Goal: Information Seeking & Learning: Learn about a topic

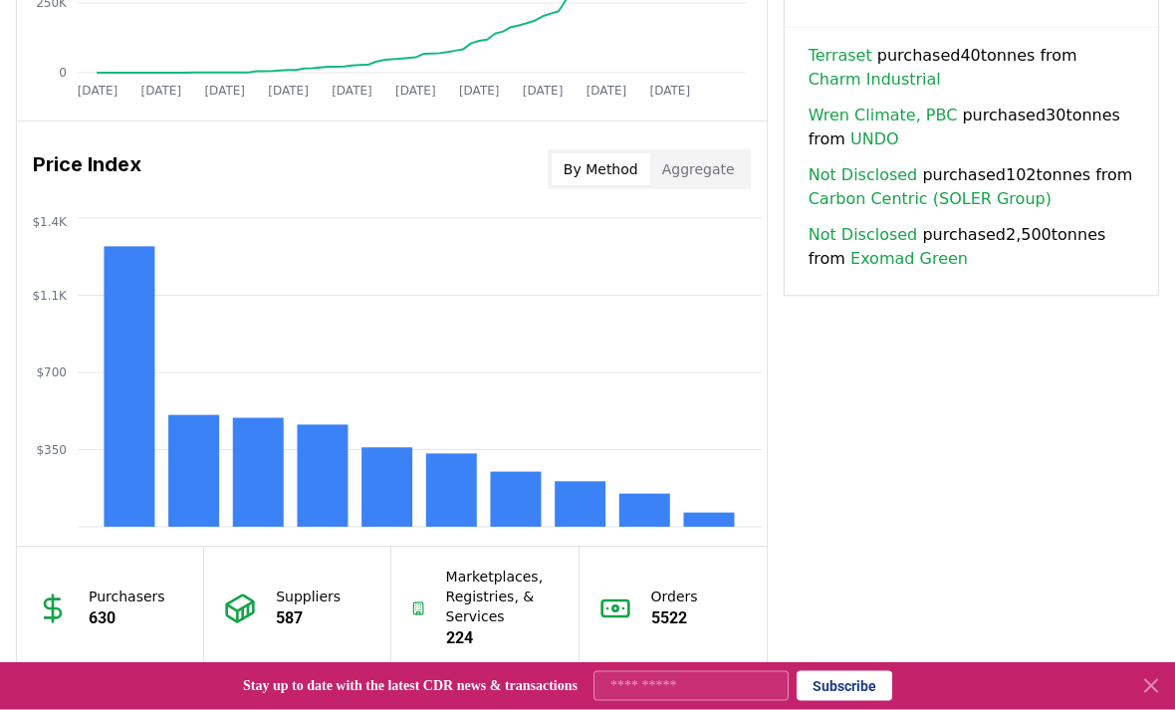
scroll to position [1542, 0]
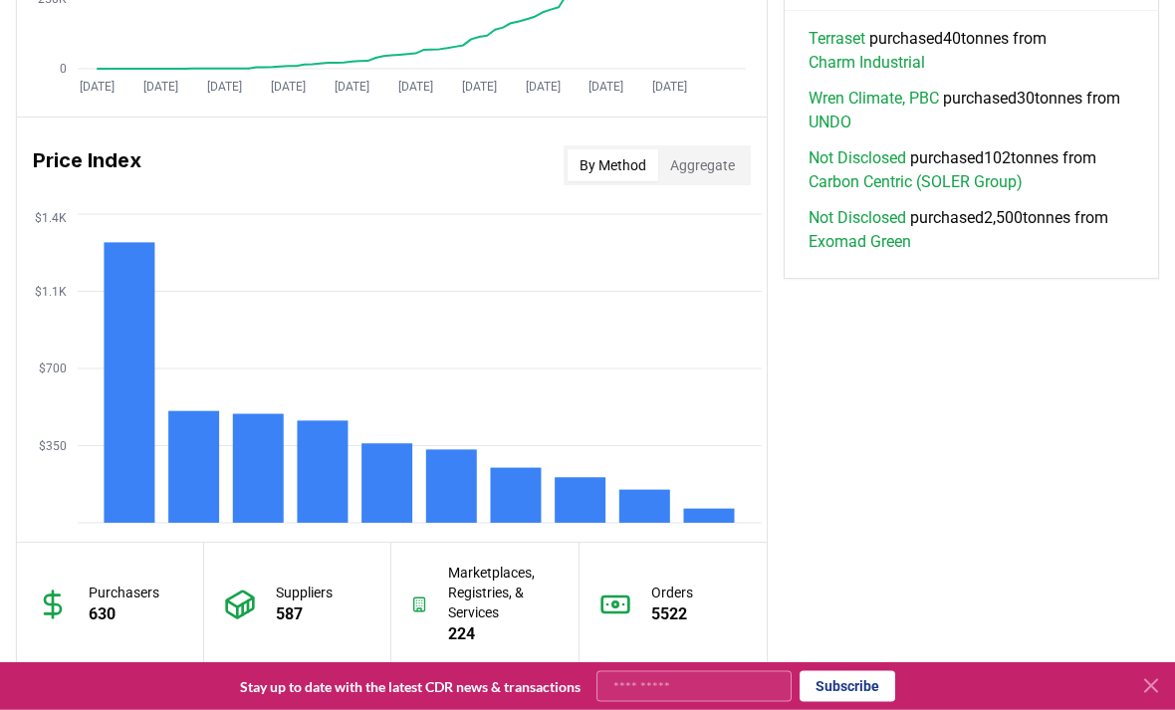
click at [711, 162] on button "Aggregate" at bounding box center [702, 166] width 89 height 32
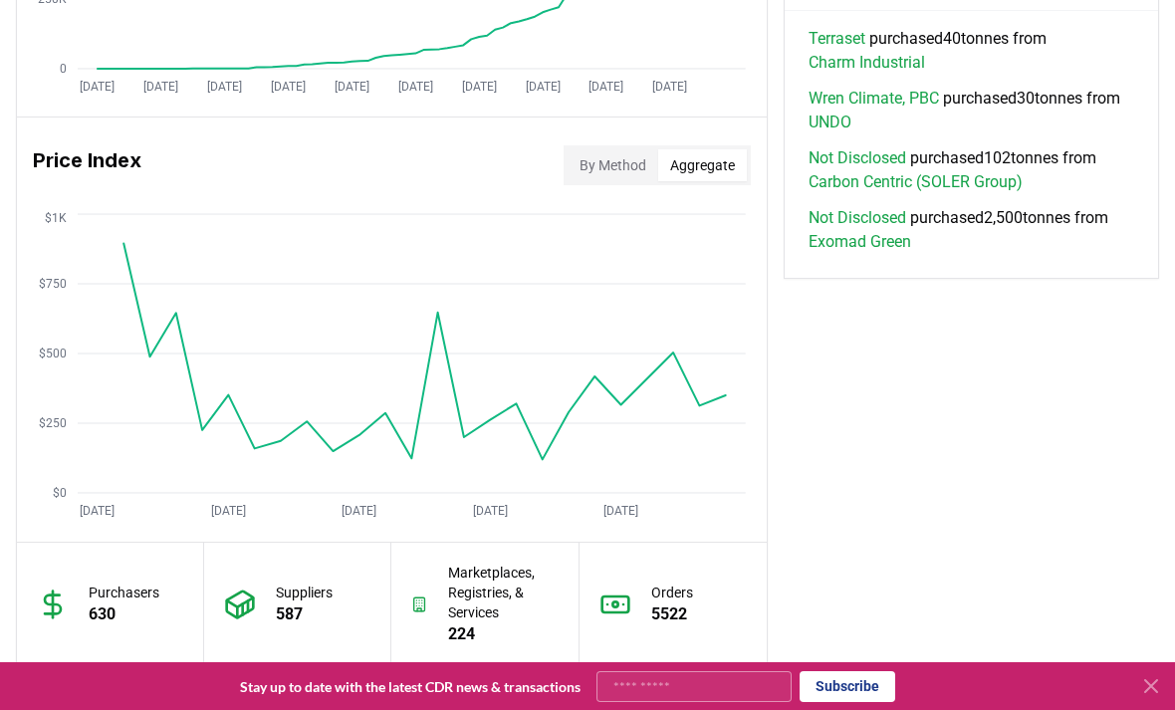
click at [619, 171] on button "By Method" at bounding box center [613, 165] width 91 height 32
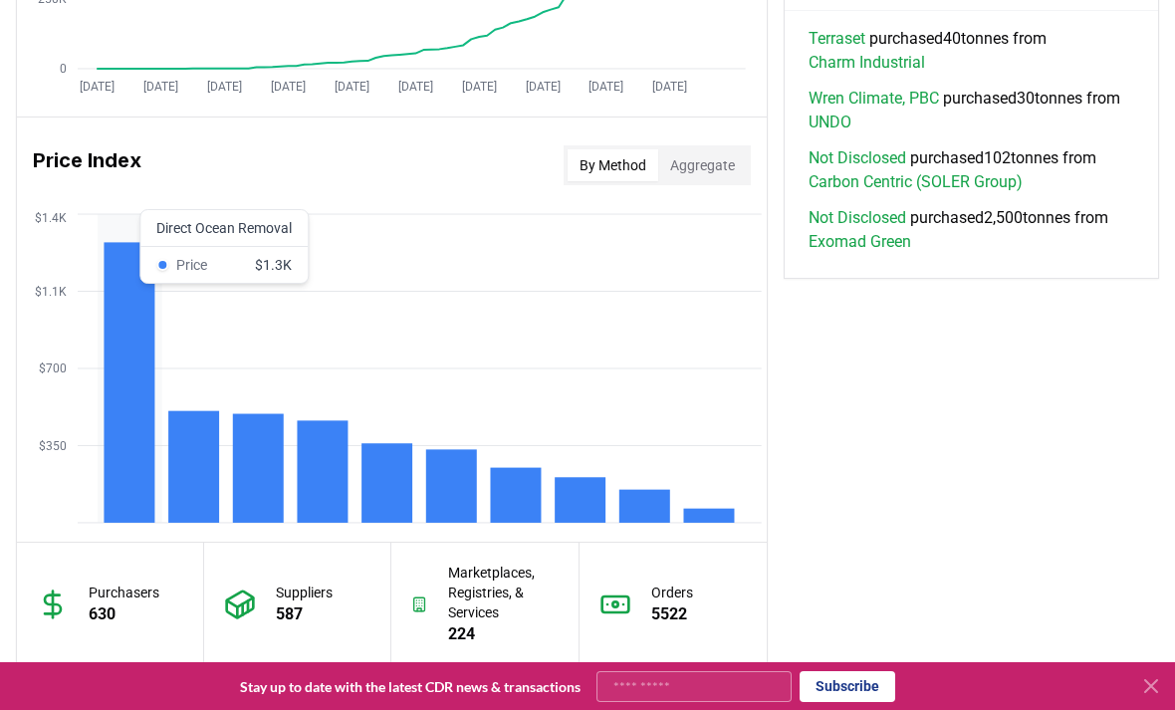
click at [117, 452] on rect at bounding box center [129, 382] width 51 height 281
click at [179, 462] on rect at bounding box center [193, 467] width 51 height 112
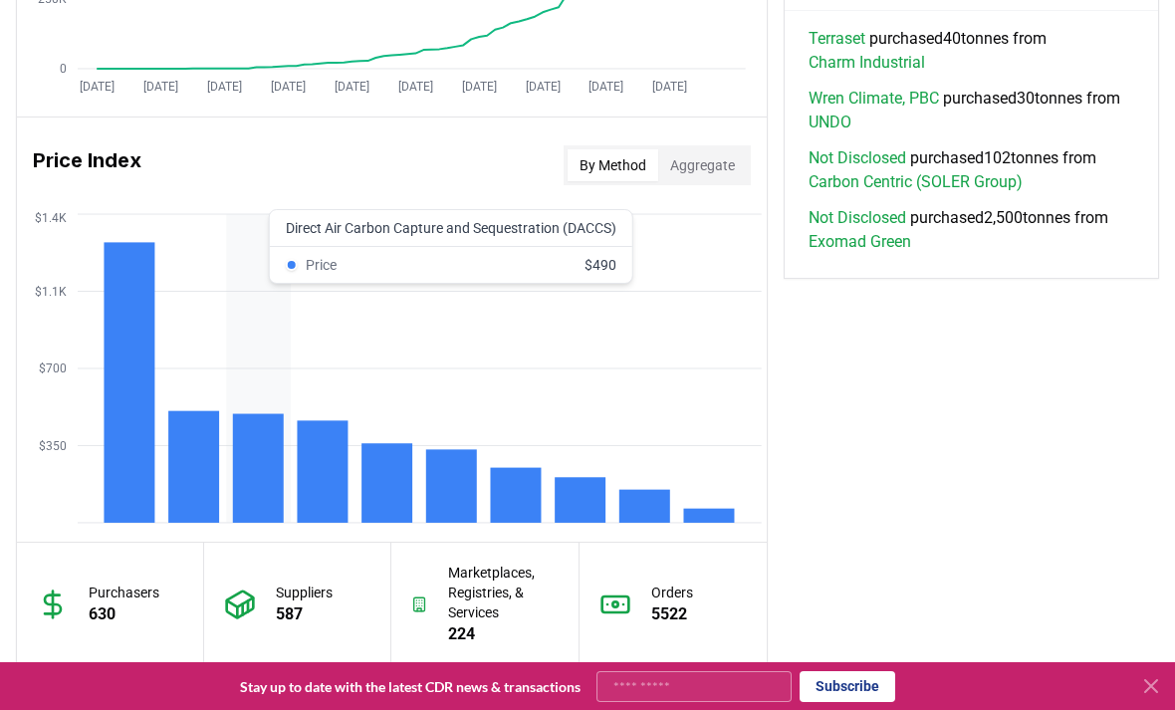
click at [266, 470] on rect at bounding box center [258, 468] width 51 height 109
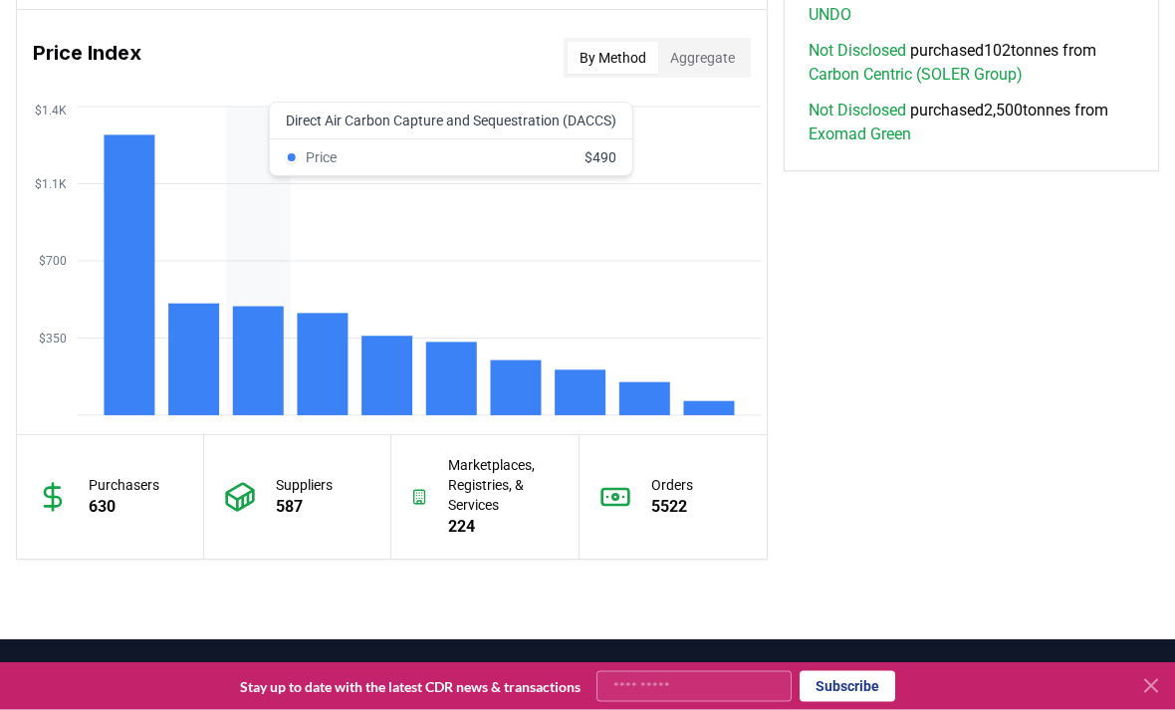
scroll to position [1651, 0]
click at [325, 391] on rect at bounding box center [322, 364] width 51 height 103
click at [394, 405] on rect at bounding box center [387, 376] width 51 height 80
click at [456, 374] on rect at bounding box center [451, 379] width 51 height 74
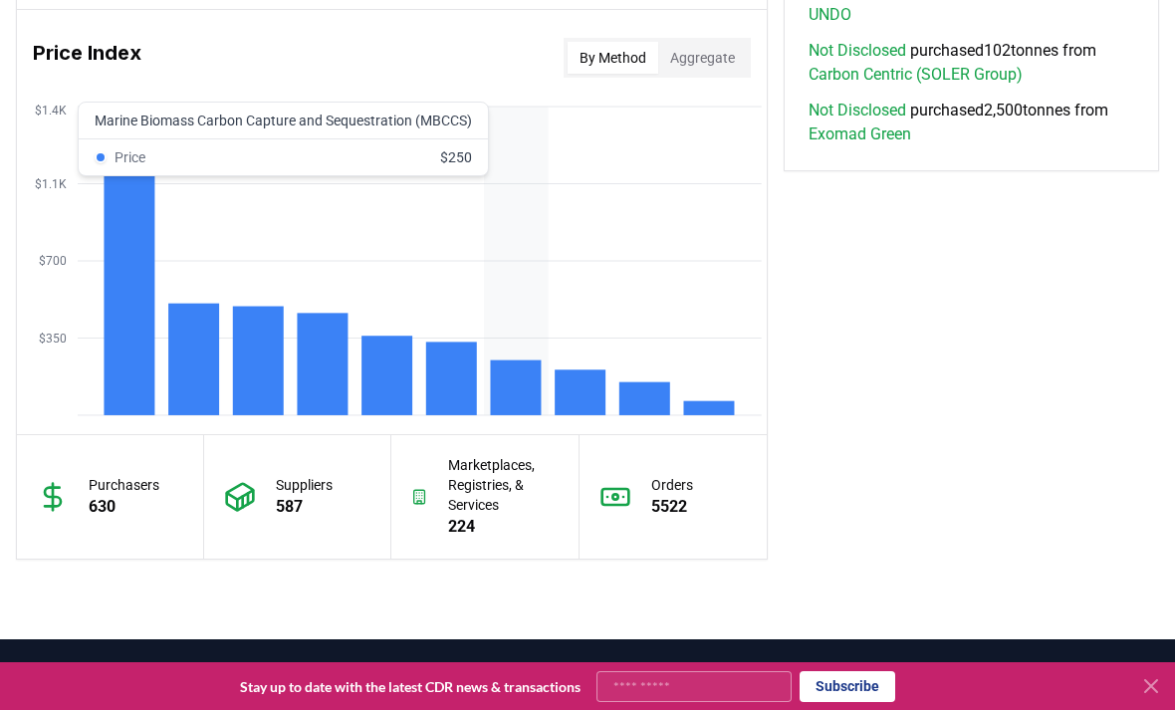
click at [526, 390] on rect at bounding box center [515, 388] width 51 height 55
click at [587, 392] on rect at bounding box center [580, 393] width 51 height 46
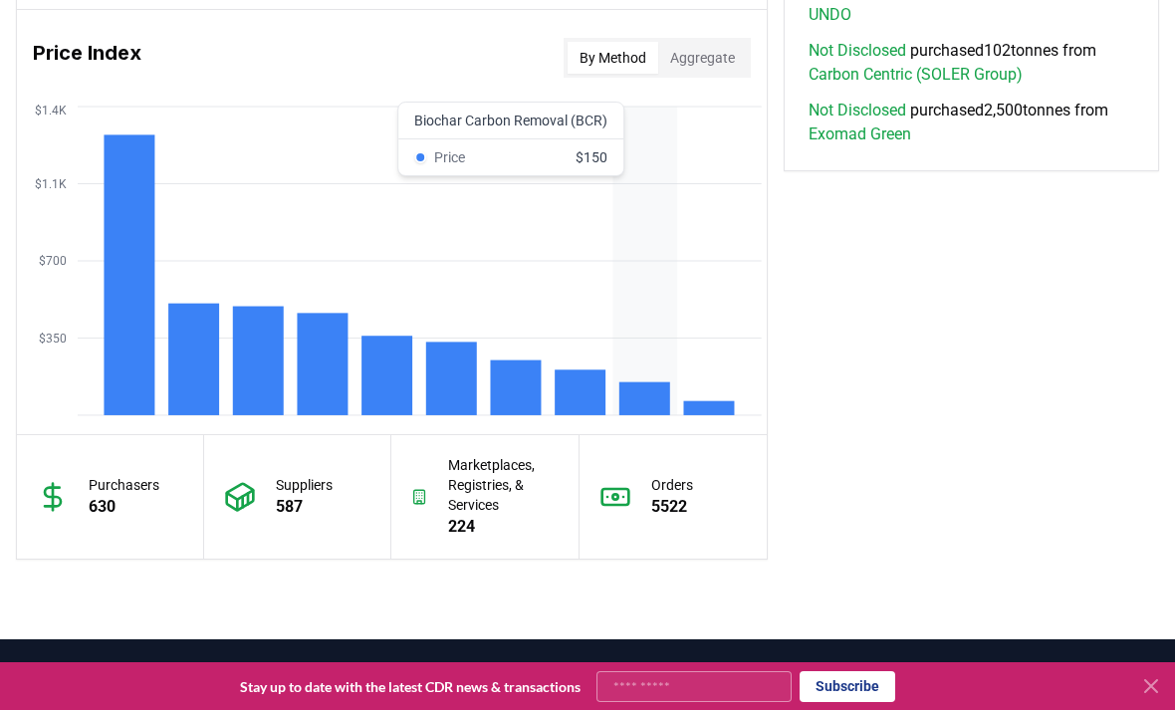
click at [667, 397] on rect at bounding box center [645, 399] width 51 height 33
click at [726, 401] on rect at bounding box center [708, 408] width 51 height 14
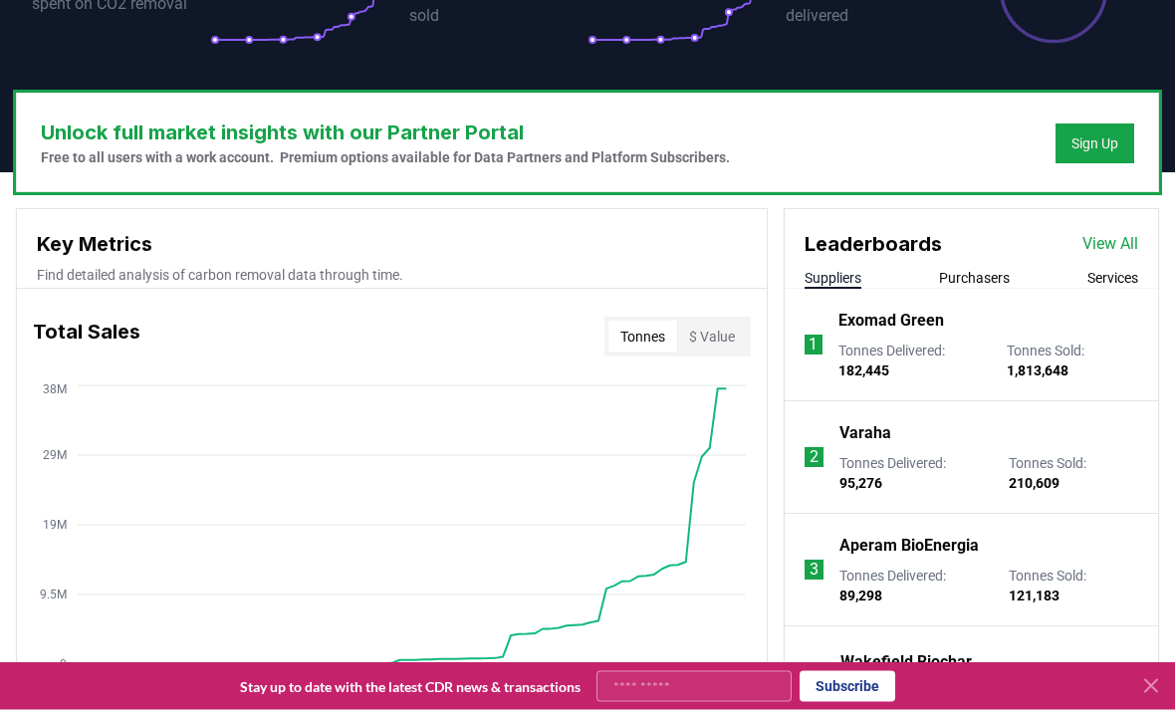
scroll to position [523, 0]
click at [994, 286] on button "Purchasers" at bounding box center [974, 278] width 71 height 20
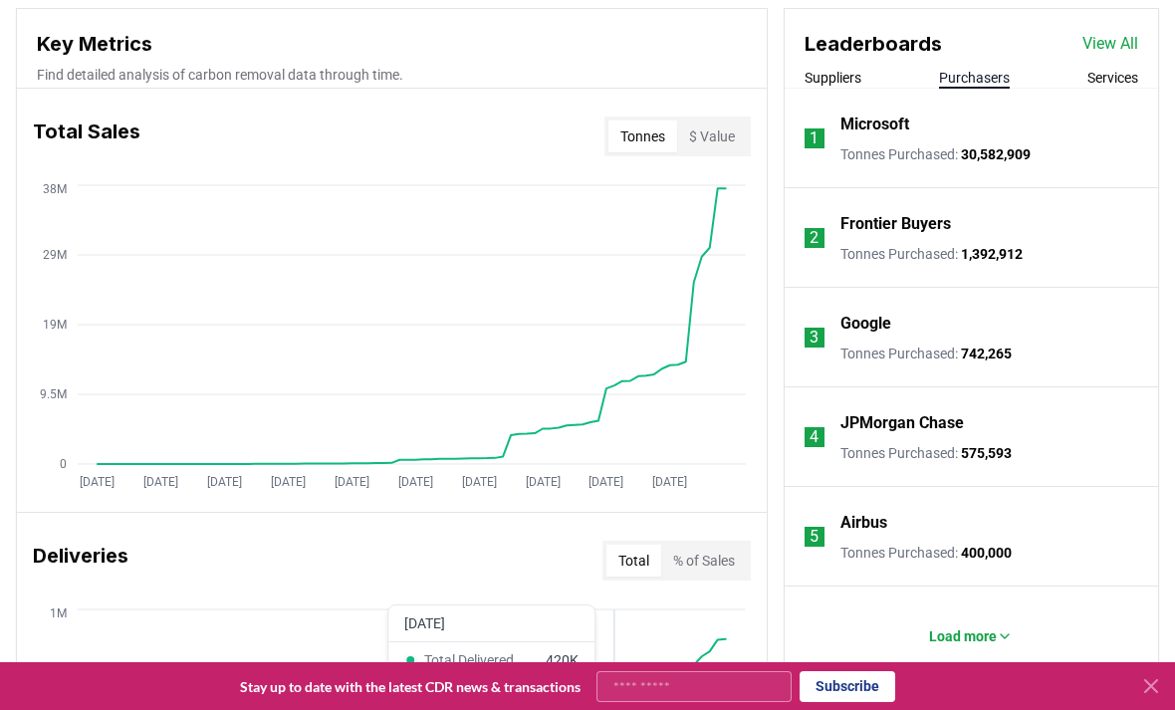
scroll to position [727, 0]
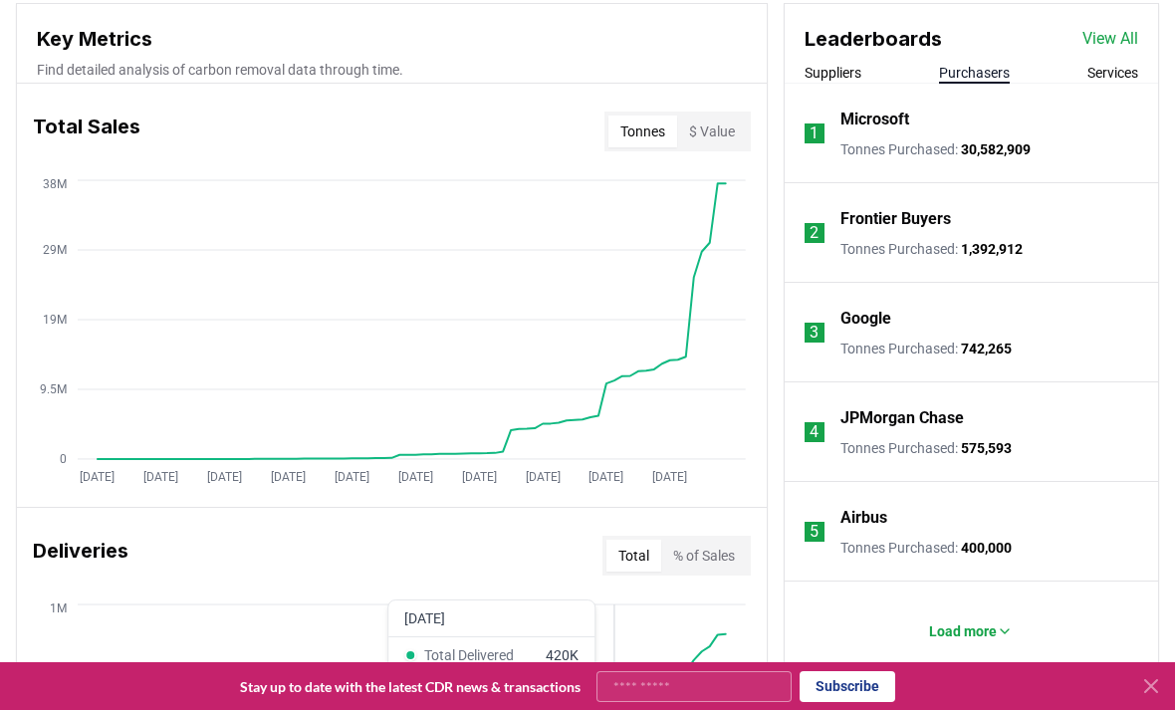
click at [972, 622] on p "Load more" at bounding box center [963, 632] width 68 height 20
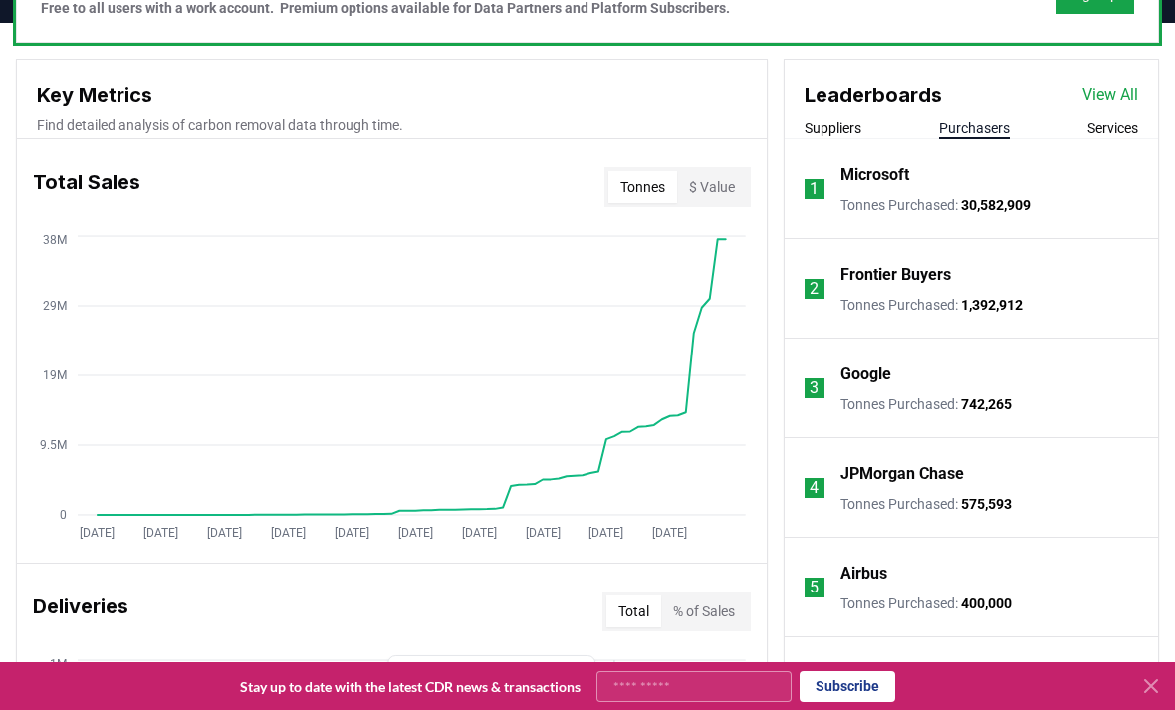
scroll to position [671, 0]
click at [1138, 135] on button "Services" at bounding box center [1113, 130] width 51 height 20
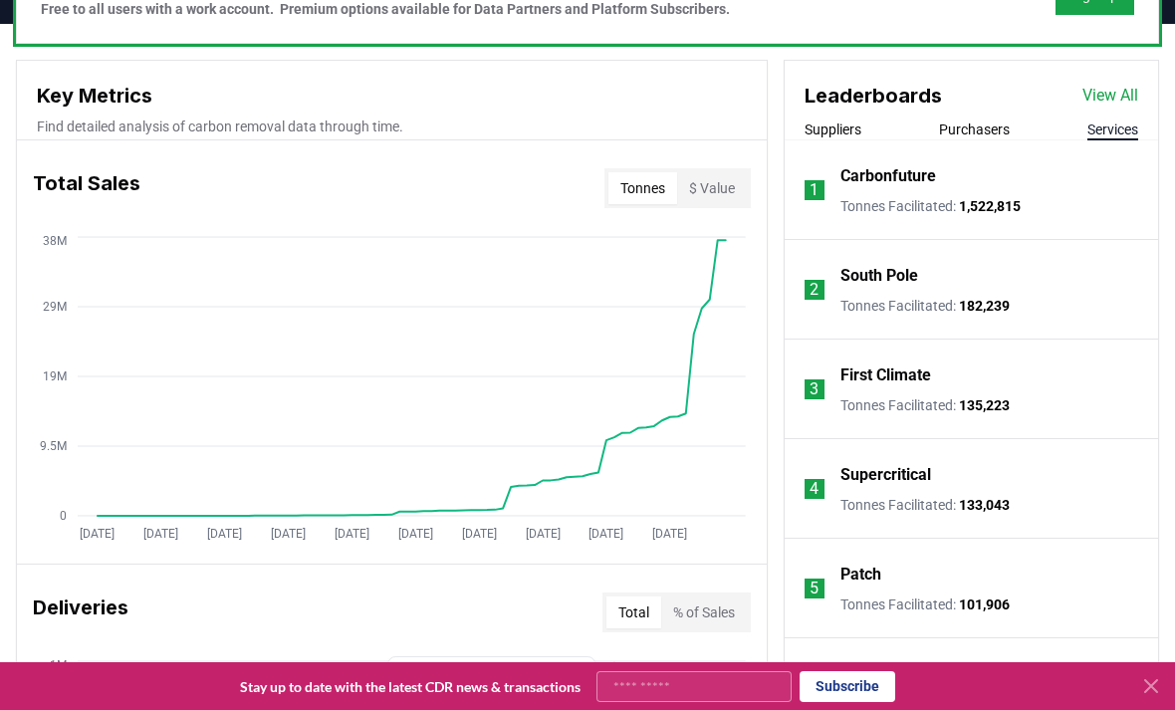
click at [970, 147] on li "1 Carbonfuture Tonnes Facilitated : 1,522,815" at bounding box center [972, 190] width 374 height 100
click at [987, 136] on button "Purchasers" at bounding box center [974, 130] width 71 height 20
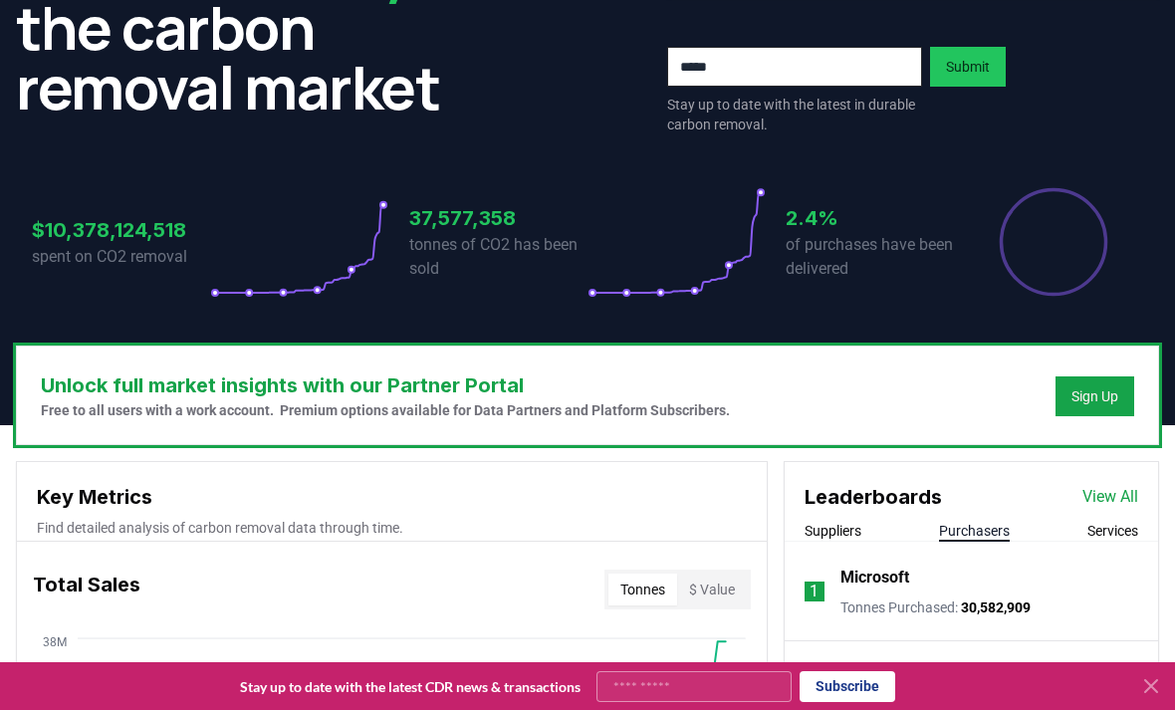
scroll to position [311, 0]
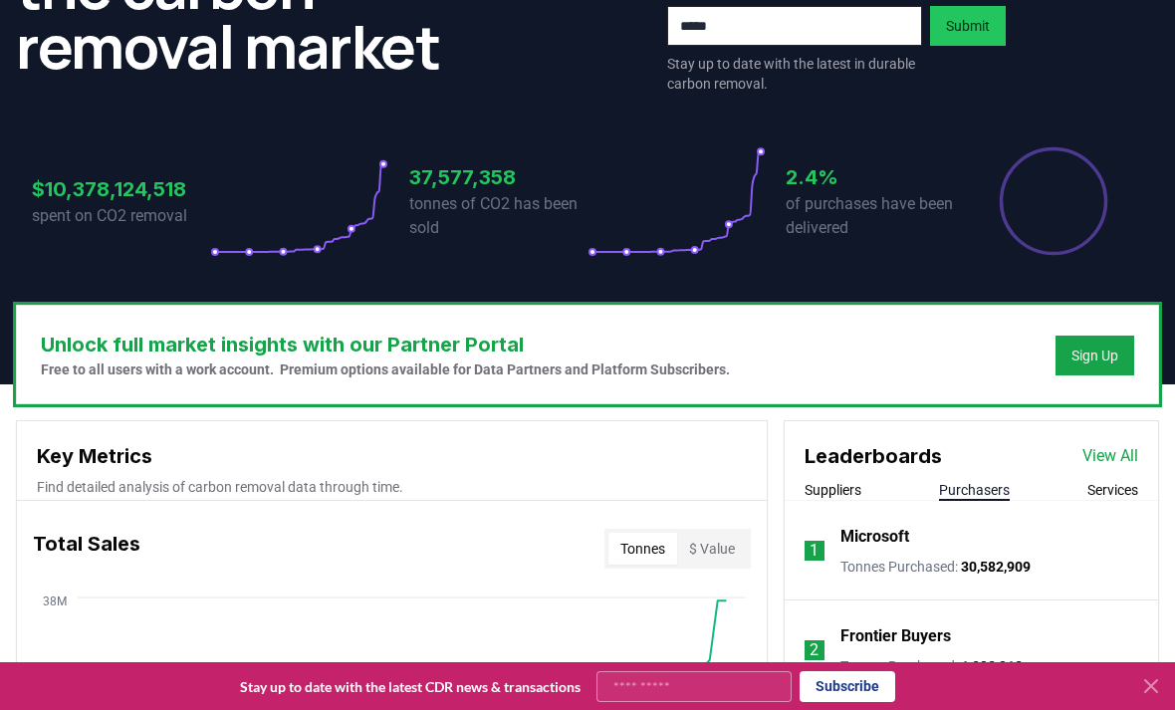
click at [1114, 456] on link "View All" at bounding box center [1111, 456] width 56 height 24
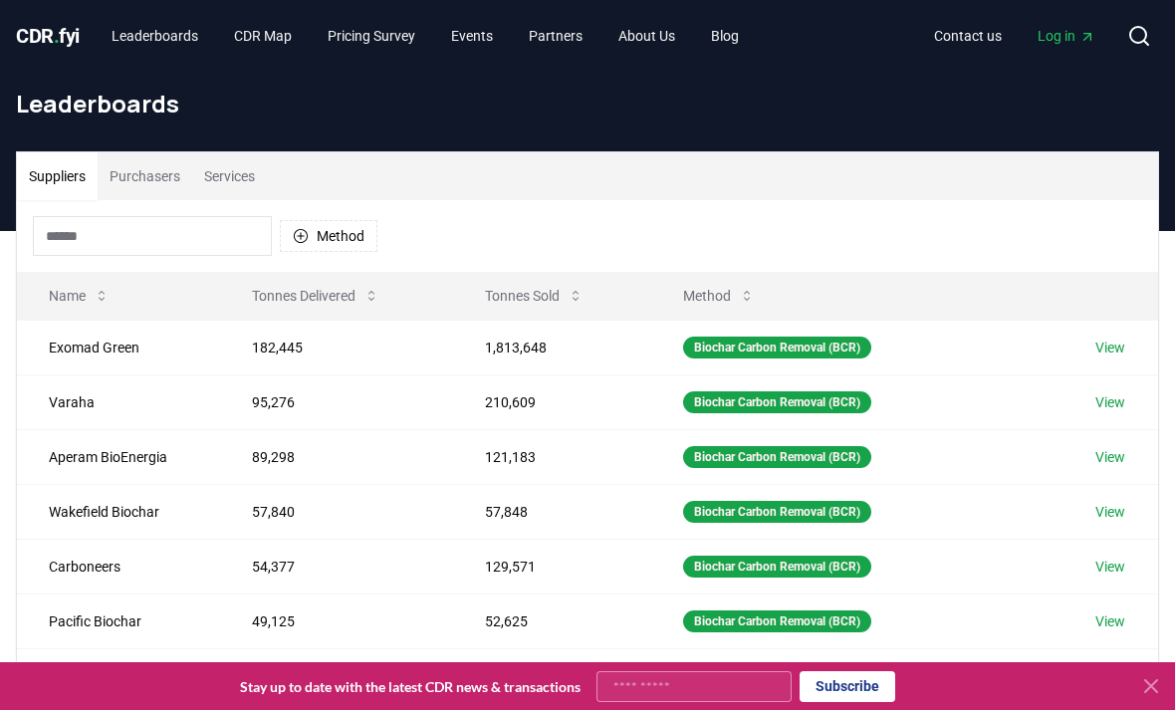
click at [148, 179] on button "Purchasers" at bounding box center [145, 176] width 95 height 48
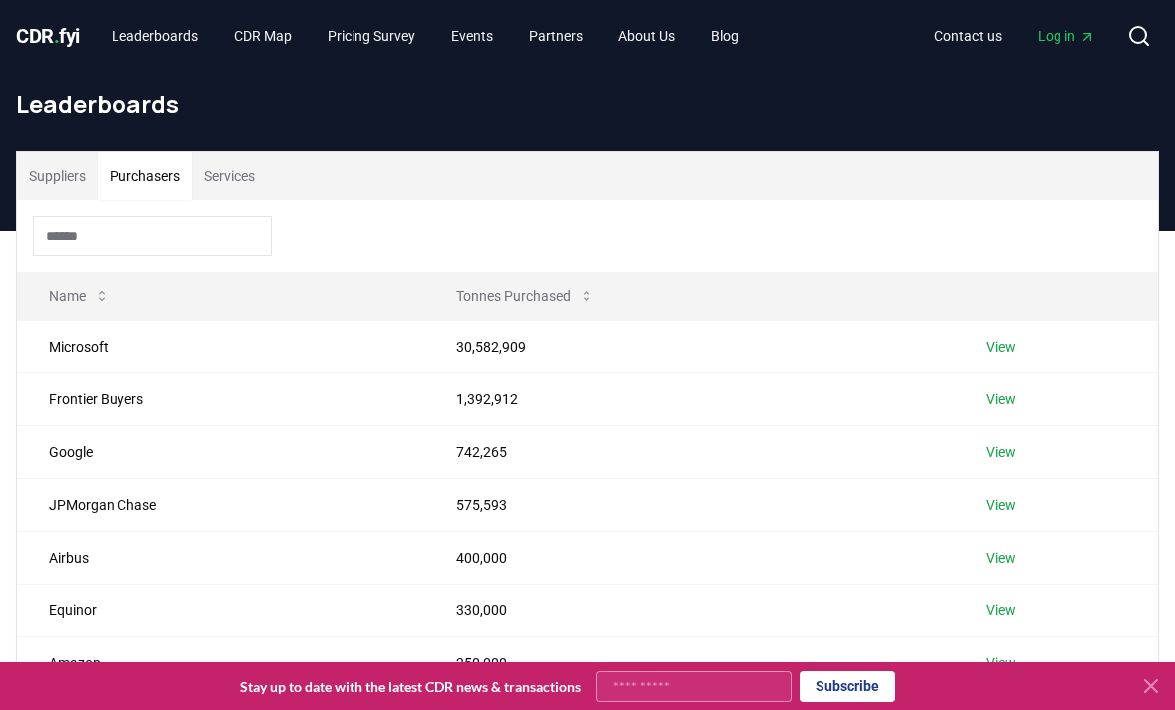
click at [1010, 350] on link "View" at bounding box center [1001, 347] width 30 height 20
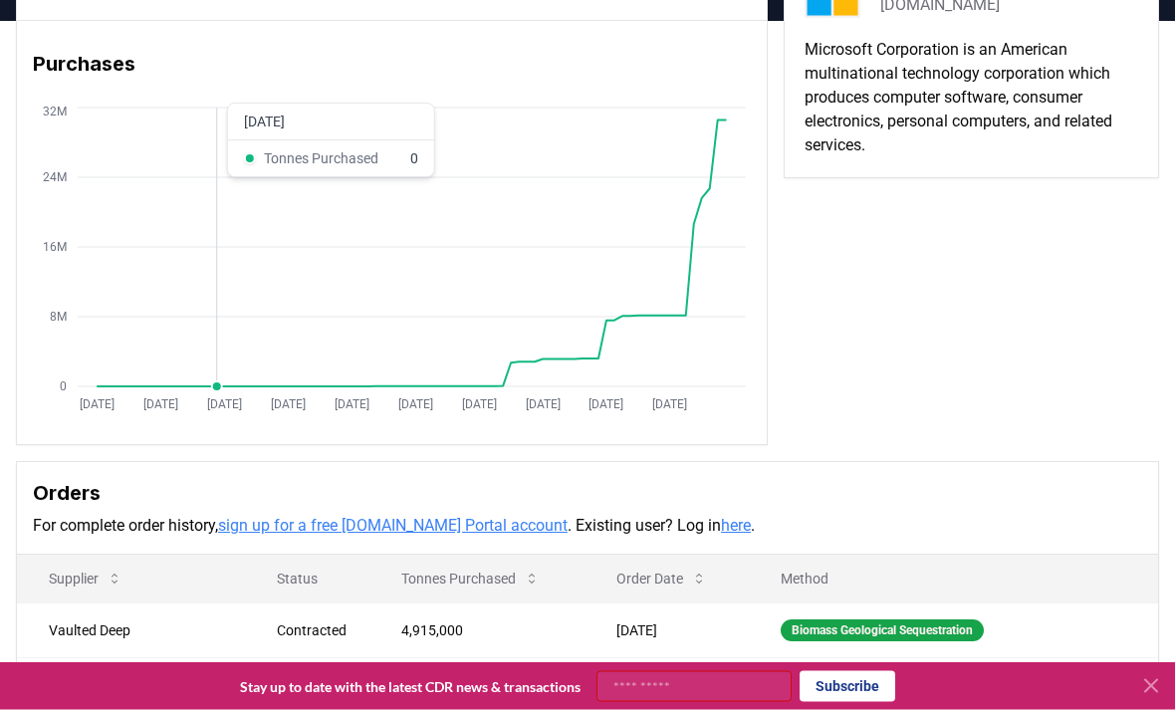
scroll to position [130, 0]
